Goal: Transaction & Acquisition: Purchase product/service

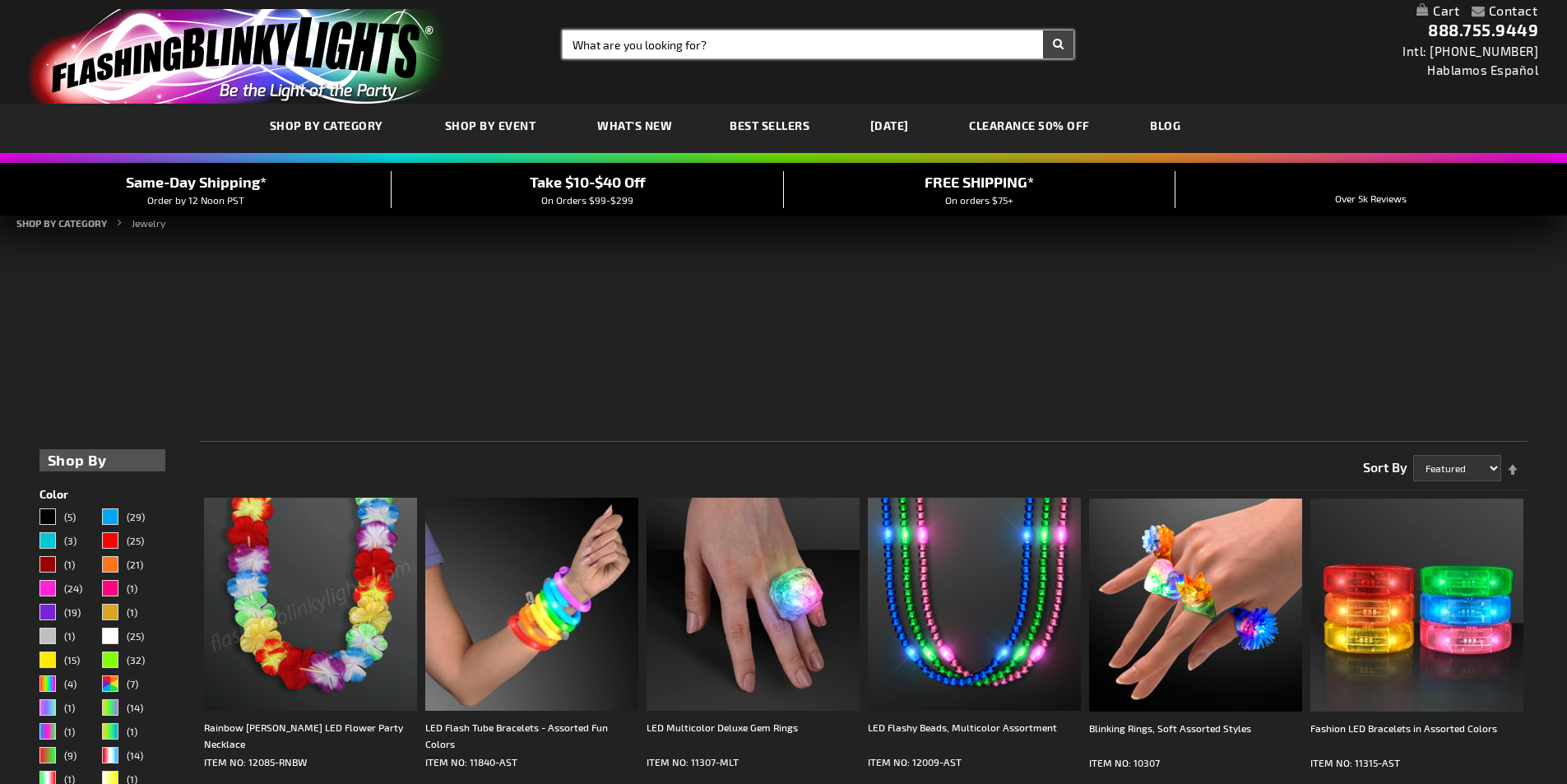
click at [740, 40] on input "Search" at bounding box center [818, 44] width 511 height 28
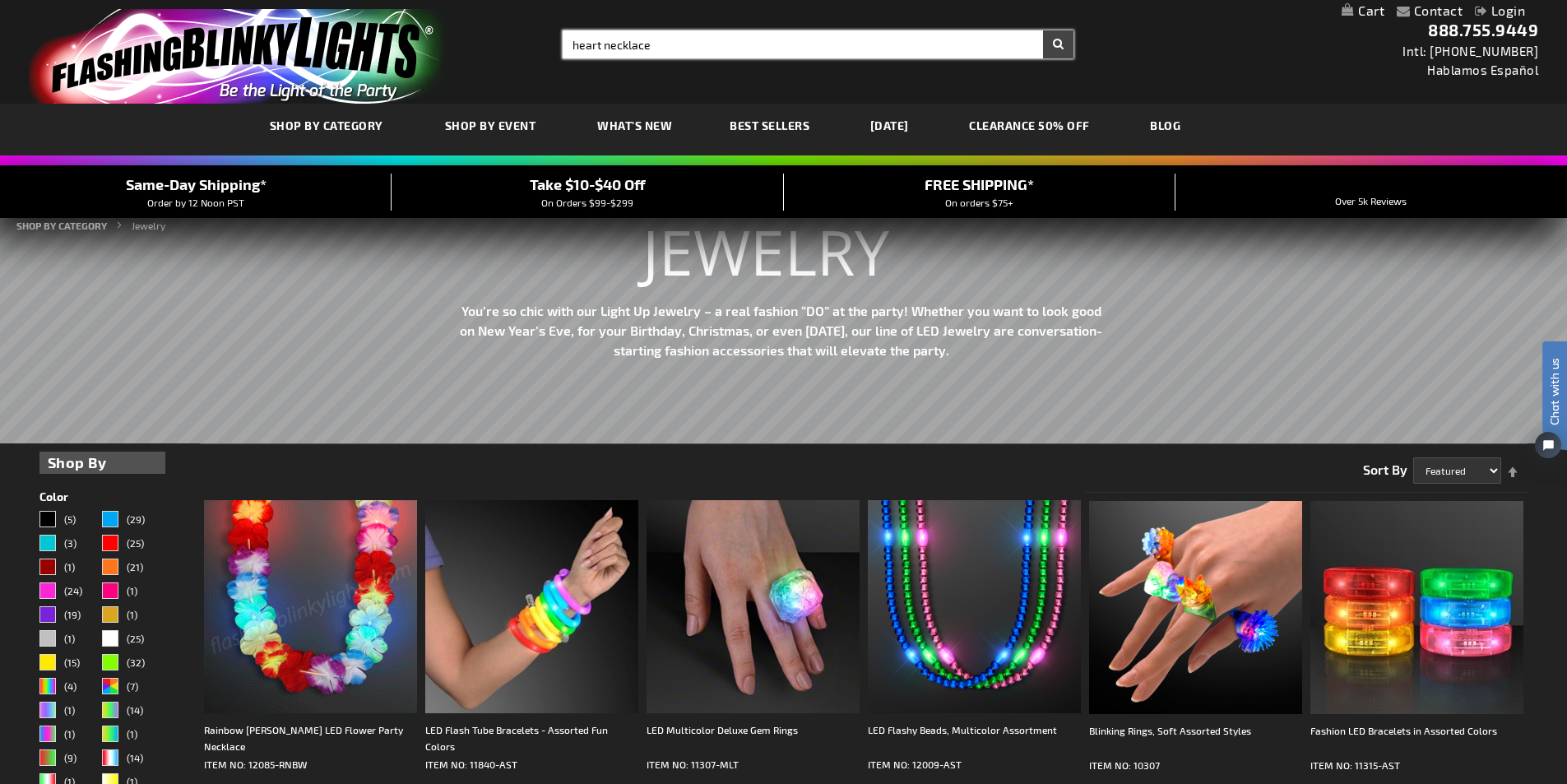
type input "heart necklace"
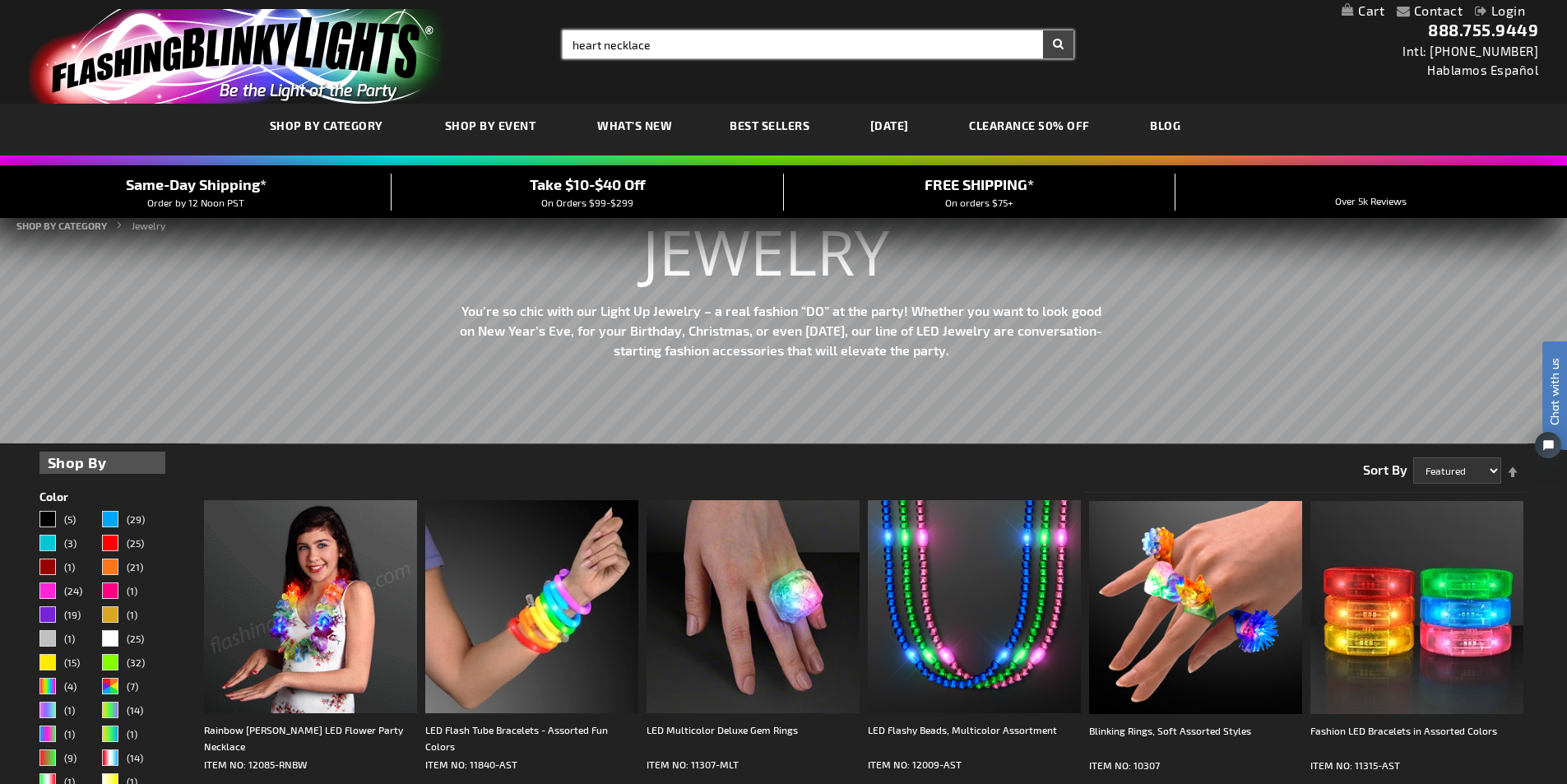
click at [1043, 30] on button "Search" at bounding box center [1058, 44] width 30 height 28
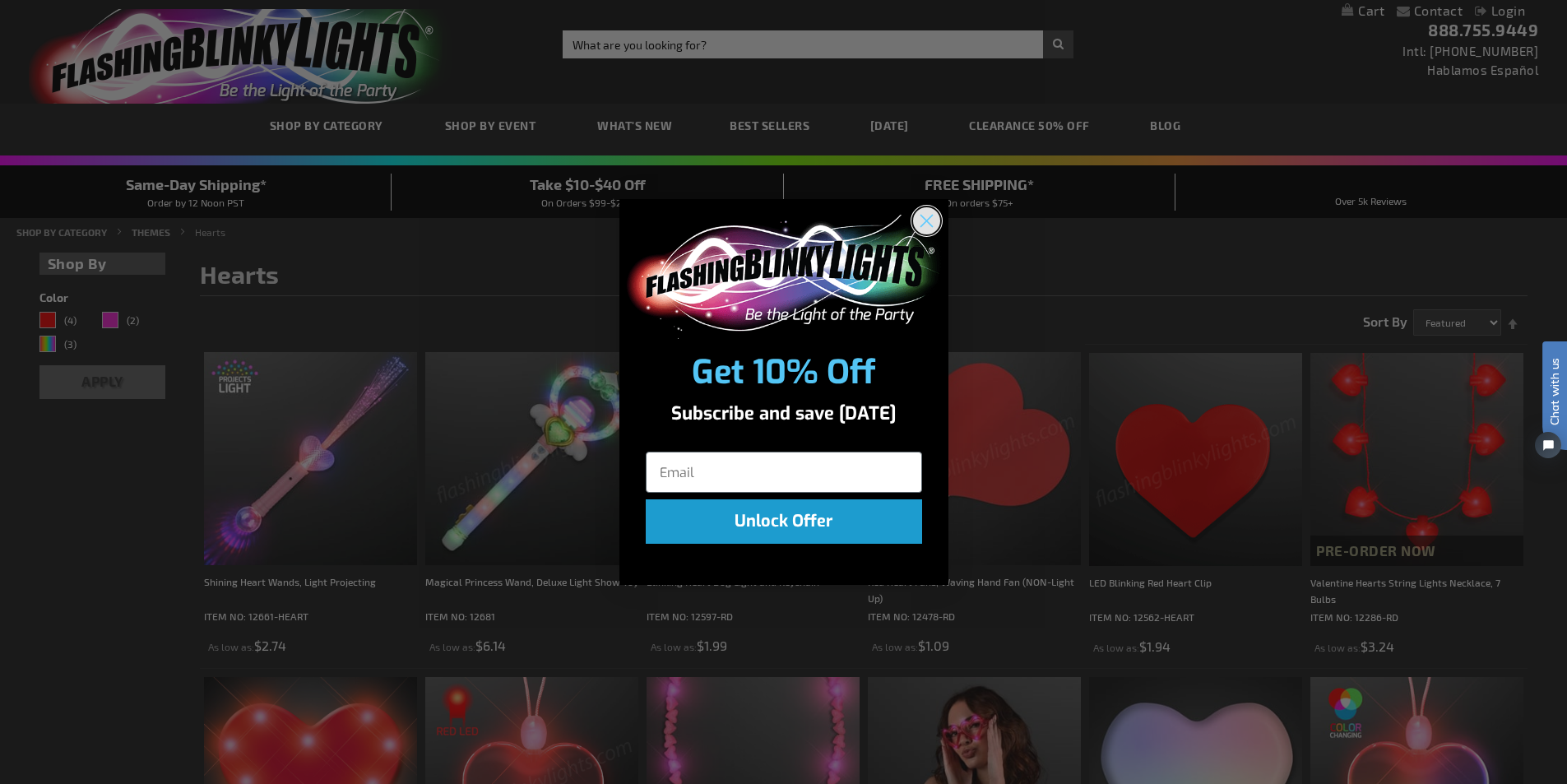
click at [928, 217] on circle "Close dialog" at bounding box center [926, 221] width 28 height 28
